Goal: Information Seeking & Learning: Learn about a topic

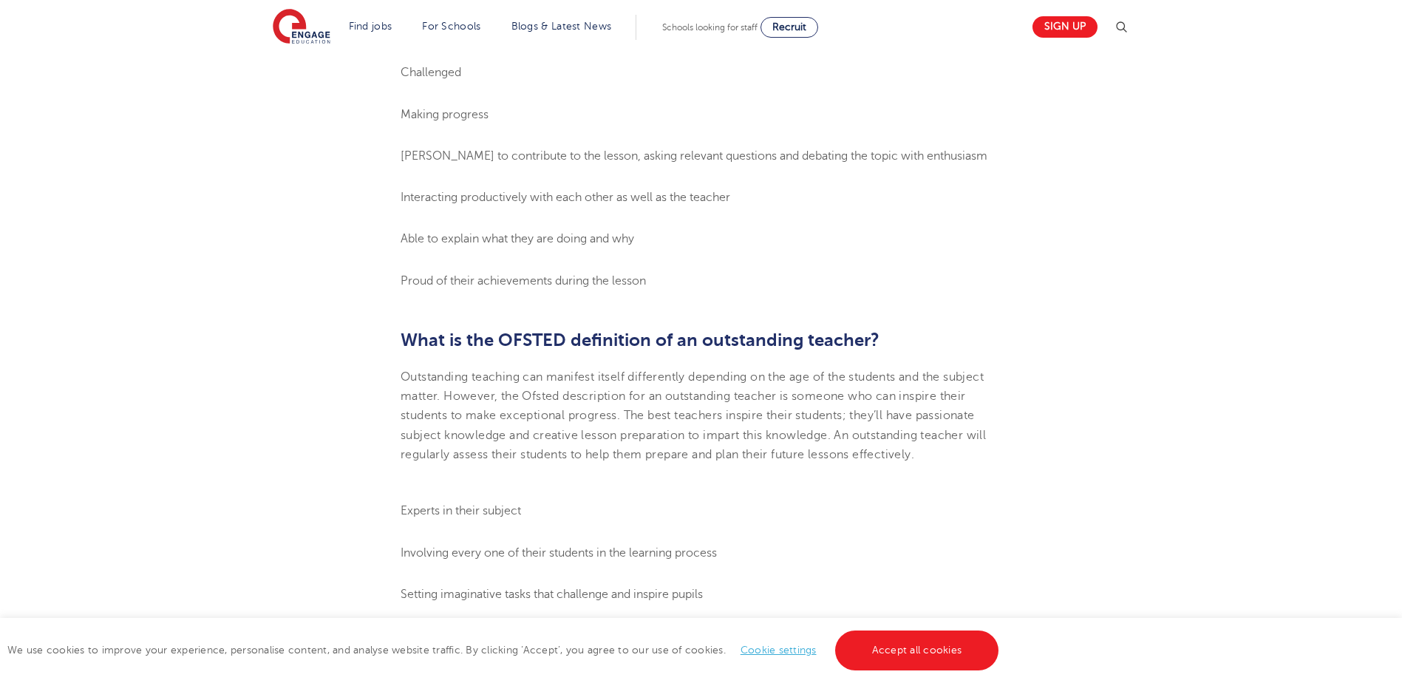
scroll to position [1182, 0]
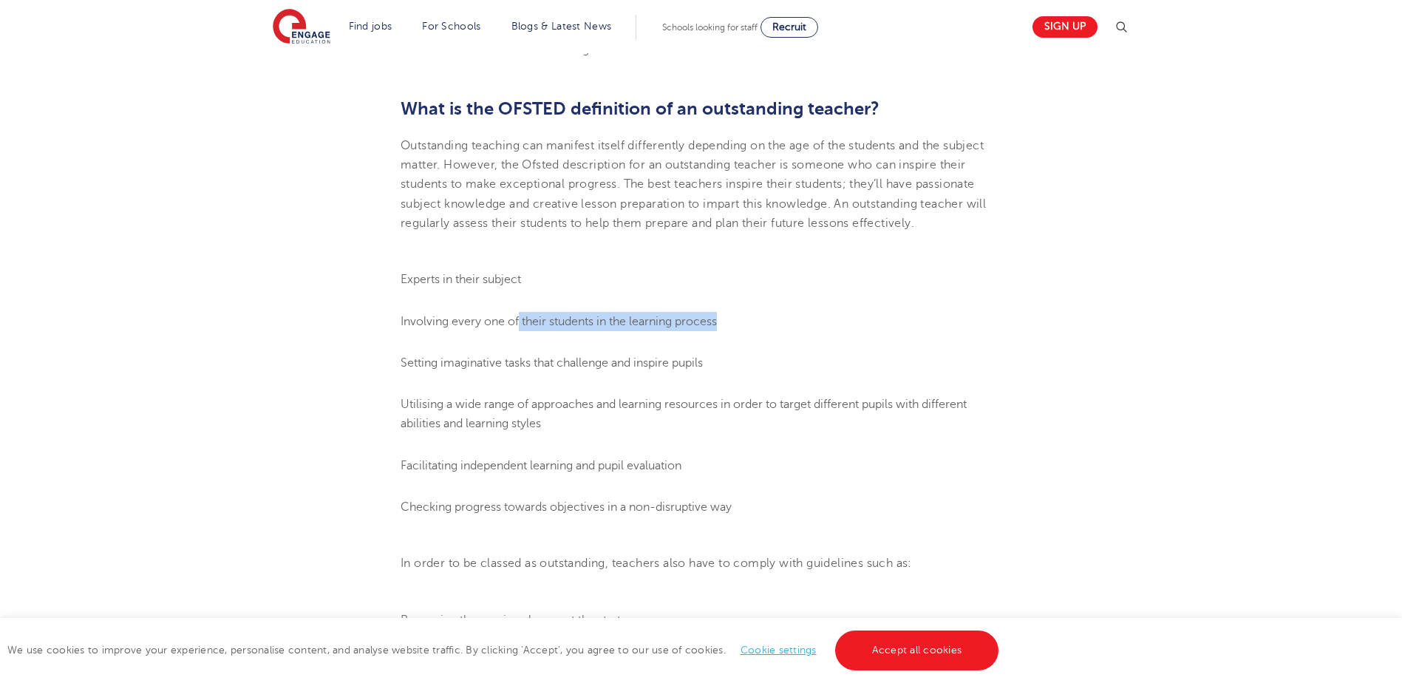
drag, startPoint x: 518, startPoint y: 336, endPoint x: 721, endPoint y: 344, distance: 203.4
click at [717, 328] on span "Involving every one of their students in the learning process" at bounding box center [558, 321] width 316 height 13
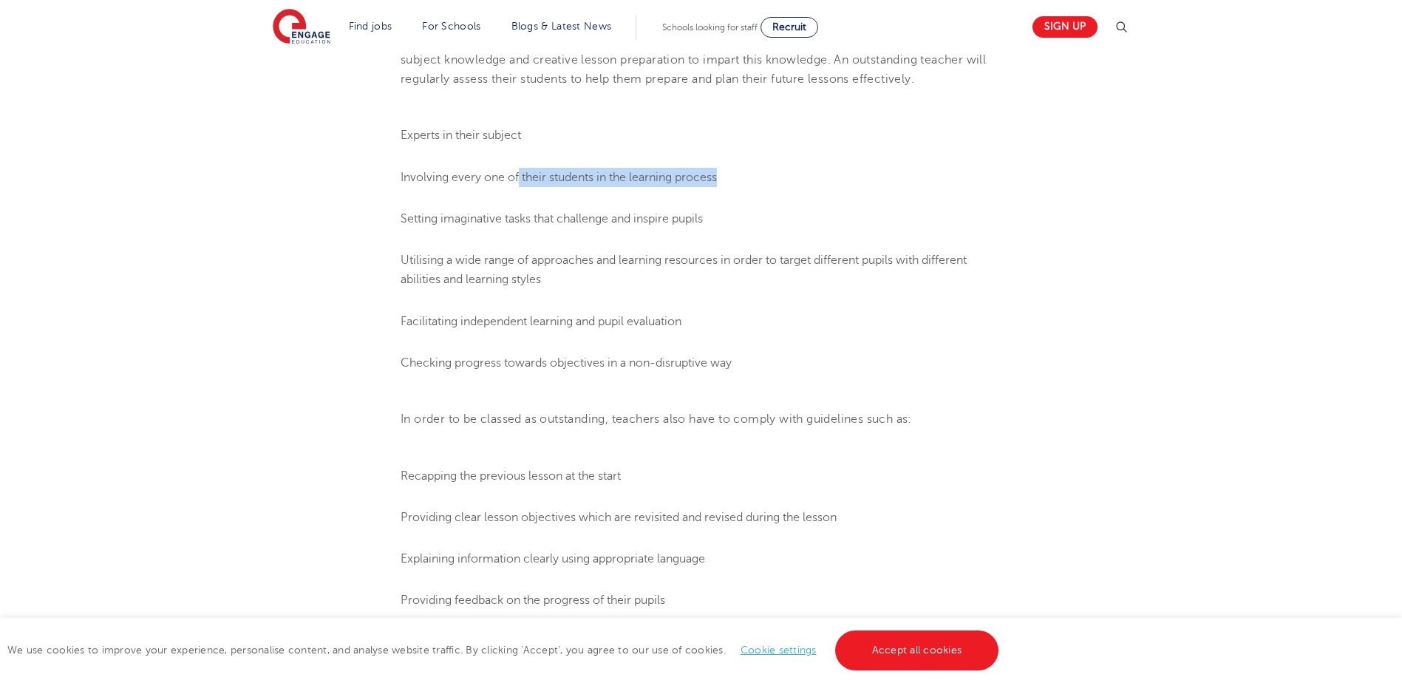
scroll to position [1330, 0]
click at [516, 222] on span "Setting imaginative tasks that challenge and inspire pupils" at bounding box center [551, 214] width 302 height 13
drag, startPoint x: 516, startPoint y: 236, endPoint x: 517, endPoint y: 277, distance: 41.4
click at [517, 277] on span "Utilising a wide range of approaches and learning resources in order to target …" at bounding box center [683, 266] width 566 height 33
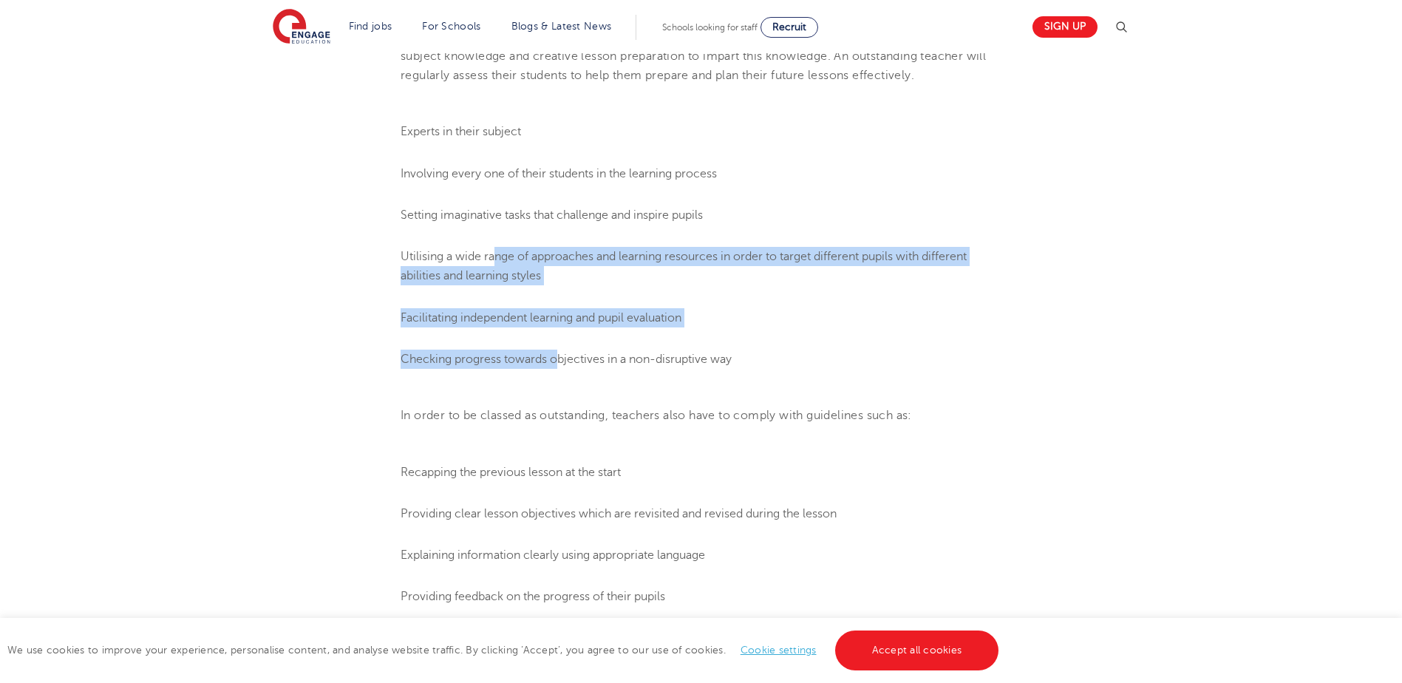
drag, startPoint x: 497, startPoint y: 278, endPoint x: 561, endPoint y: 350, distance: 96.3
click at [561, 350] on ol "Experts in their subject Involving every one of their students in the learning …" at bounding box center [700, 245] width 601 height 247
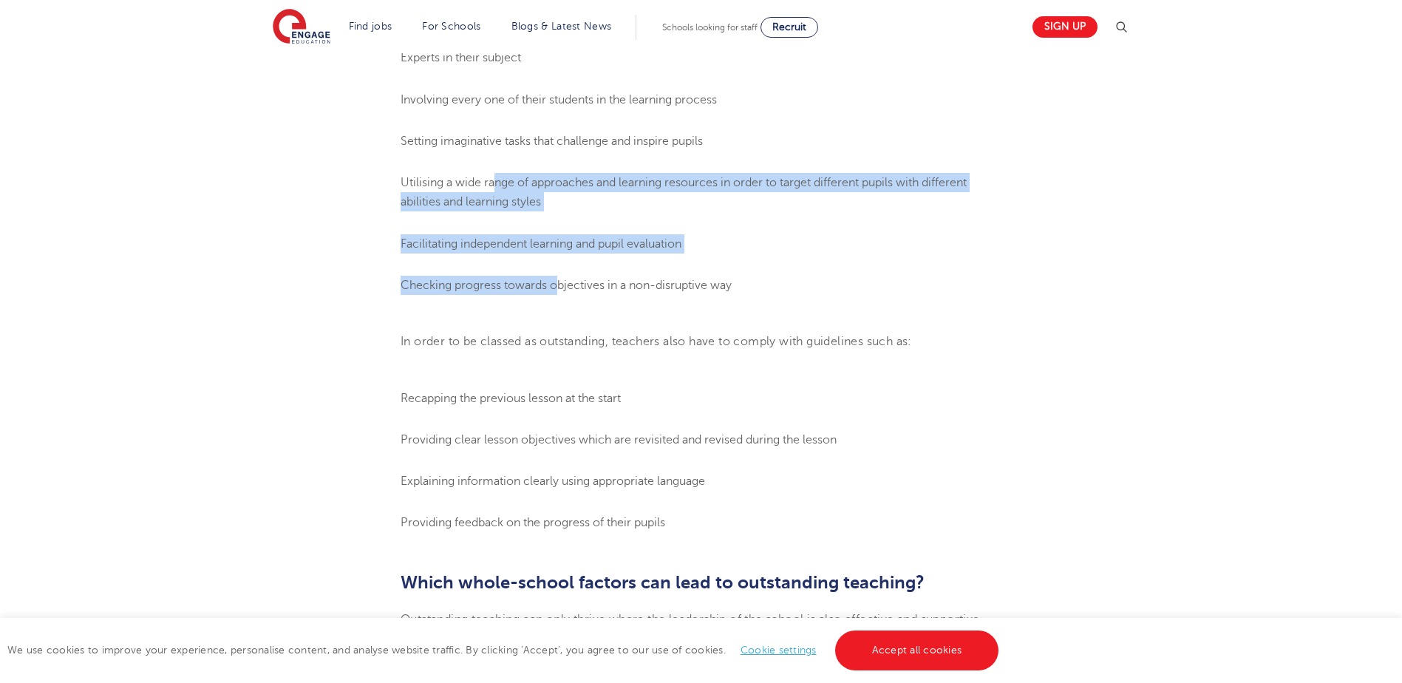
click at [539, 292] on span "Checking progress towards objectives in a non-disruptive way" at bounding box center [565, 285] width 331 height 13
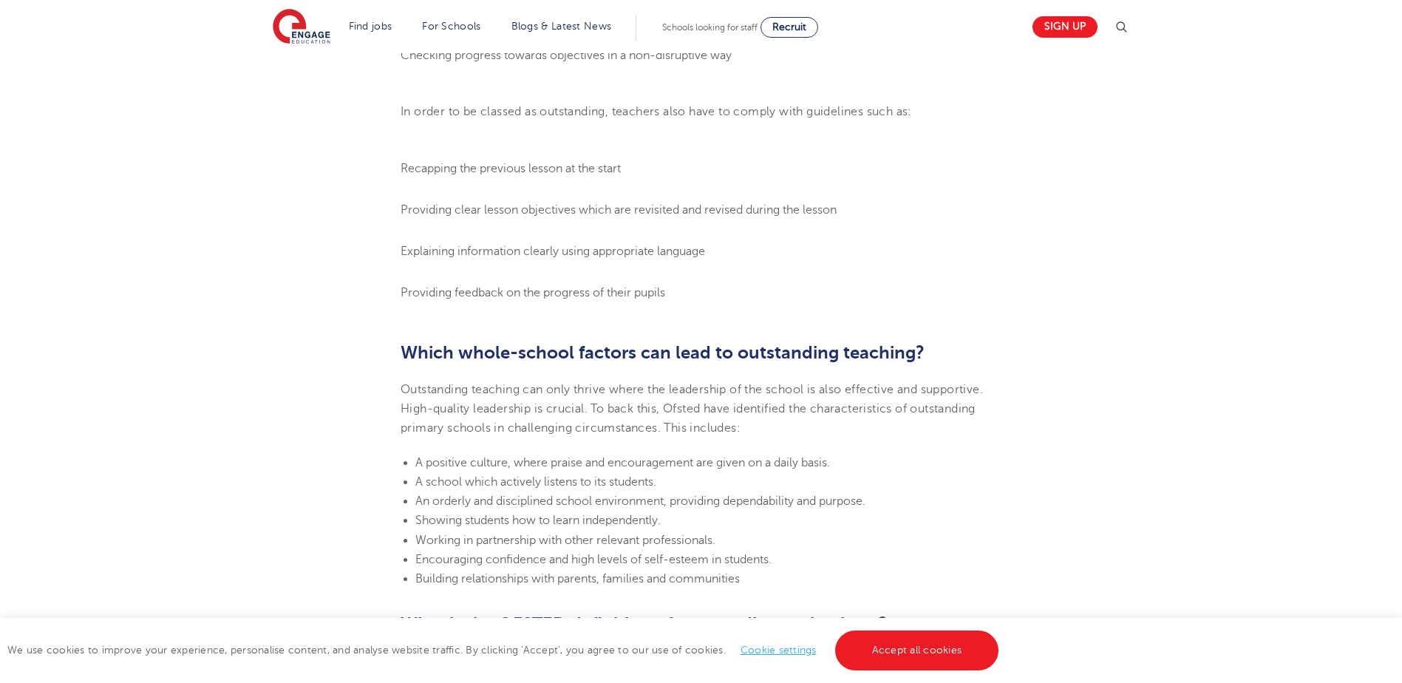
scroll to position [1773, 0]
